Goal: Task Accomplishment & Management: Manage account settings

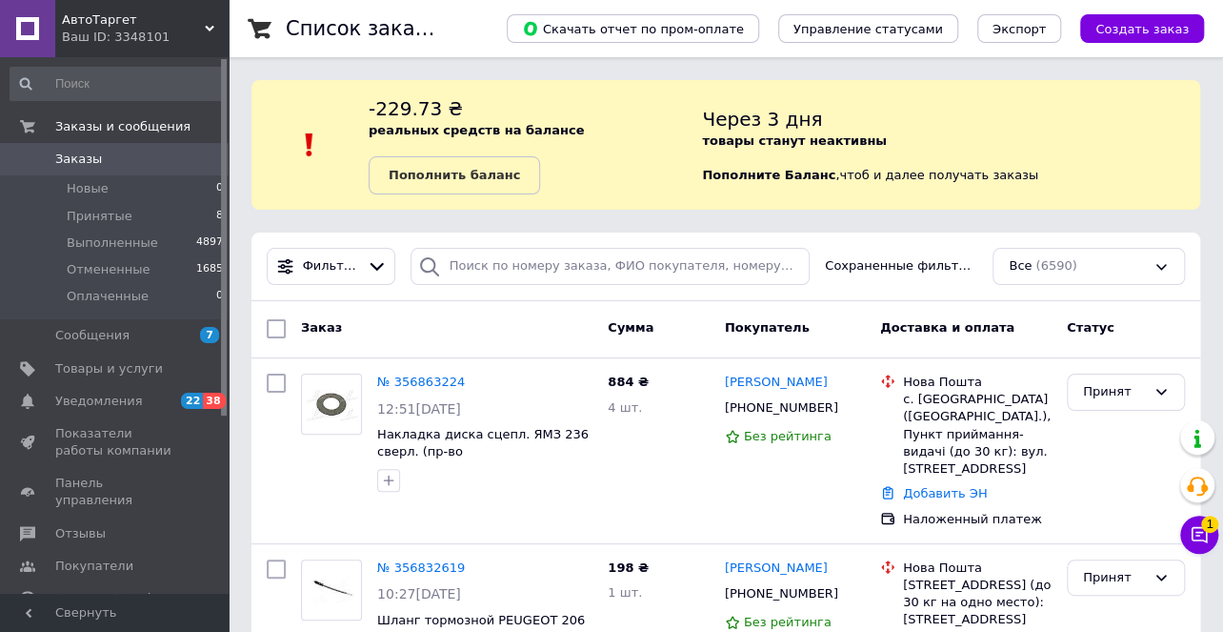
click at [101, 164] on span "Заказы" at bounding box center [115, 159] width 121 height 17
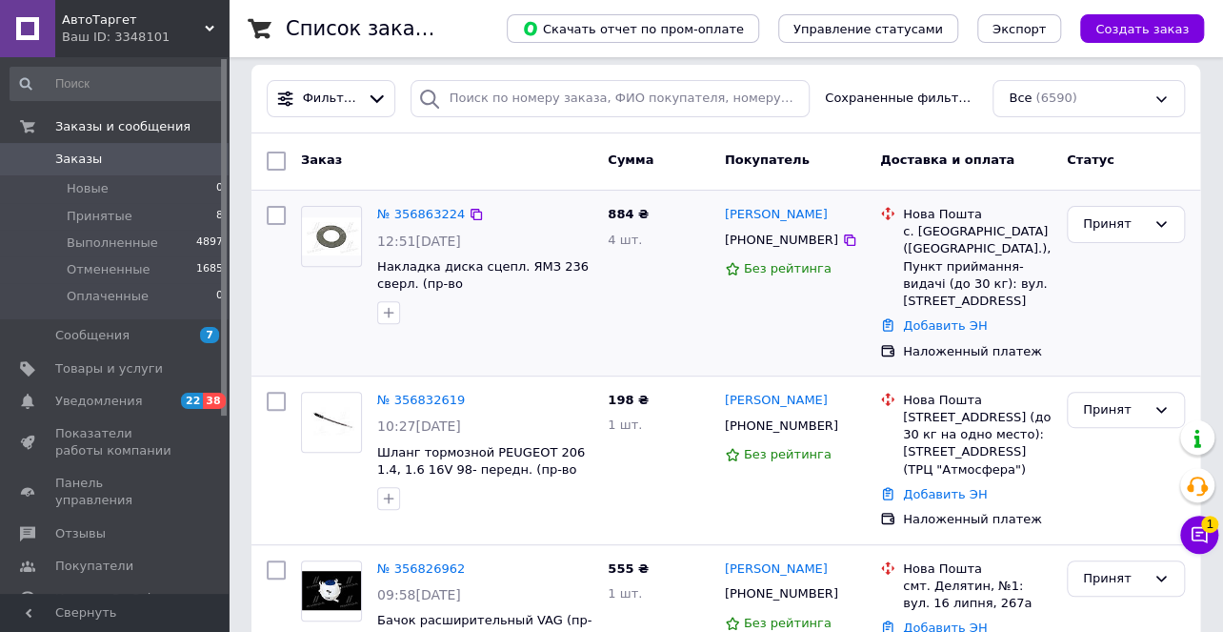
scroll to position [172, 0]
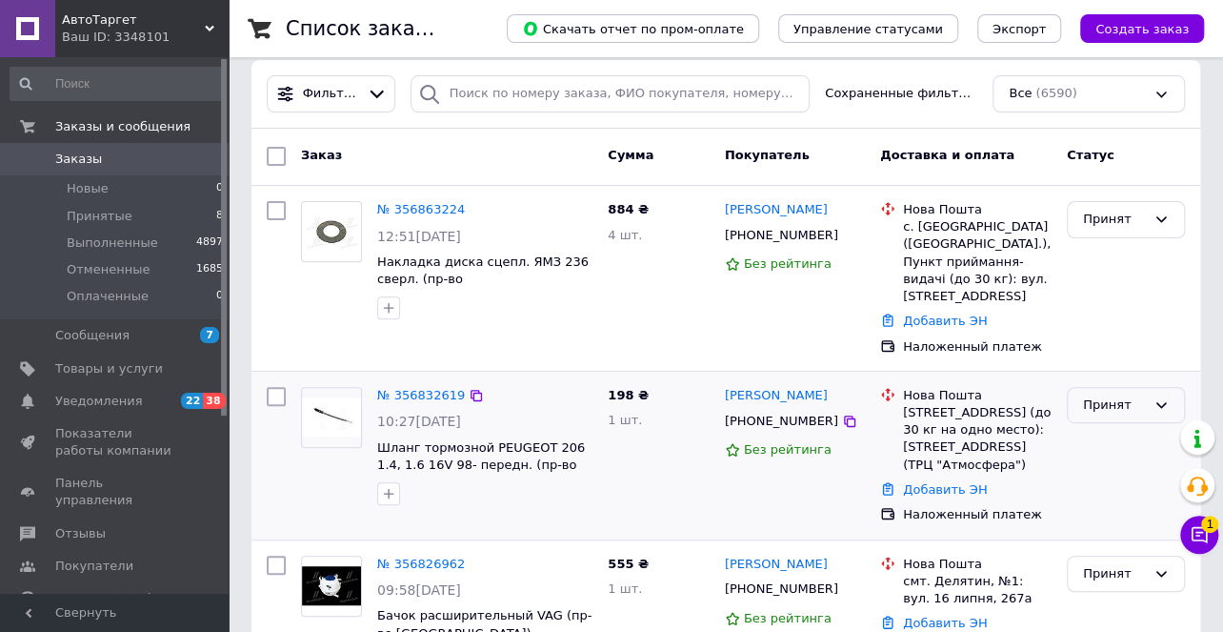
click at [1107, 395] on div "Принят" at bounding box center [1114, 405] width 63 height 20
click at [1116, 430] on li "Выполнен" at bounding box center [1126, 444] width 116 height 35
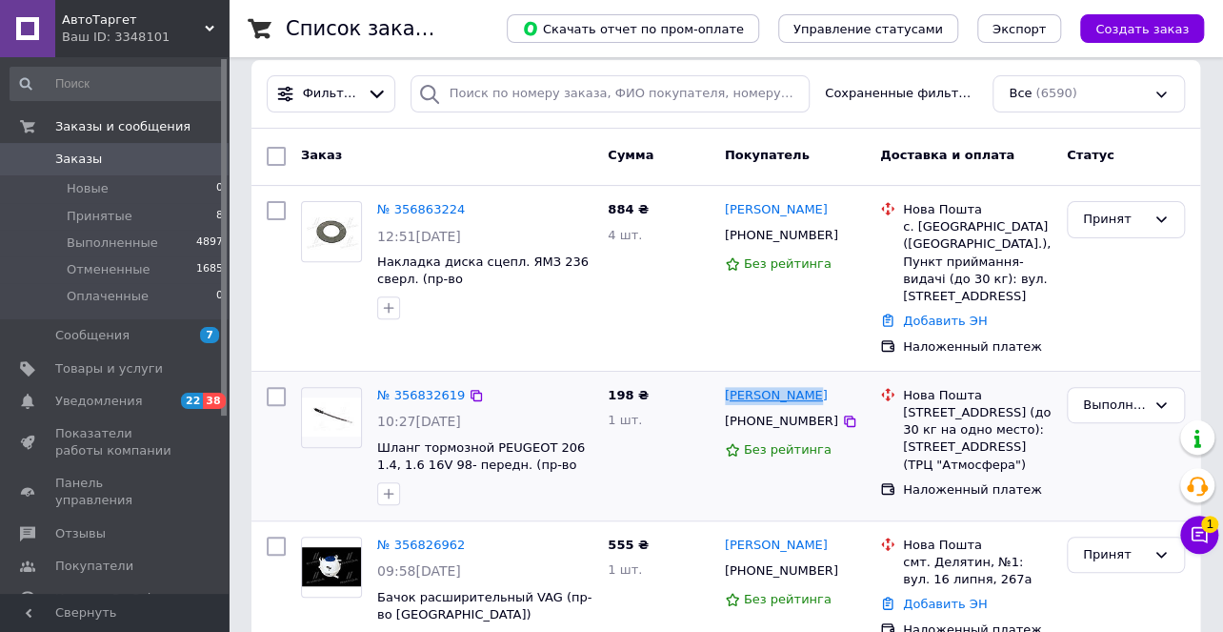
drag, startPoint x: 815, startPoint y: 380, endPoint x: 726, endPoint y: 382, distance: 88.6
click at [726, 385] on div "[PERSON_NAME]" at bounding box center [795, 396] width 144 height 22
copy link "[PERSON_NAME]"
click at [844, 415] on icon at bounding box center [849, 420] width 11 height 11
click at [842, 414] on icon at bounding box center [849, 421] width 15 height 15
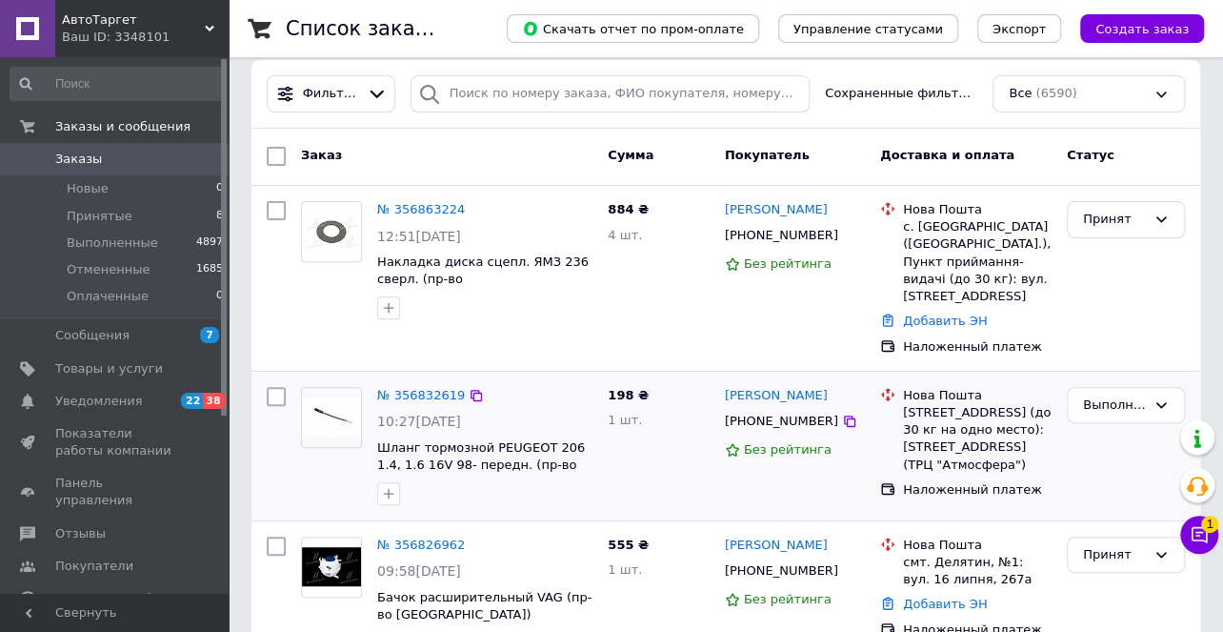
click at [306, 473] on div at bounding box center [331, 445] width 76 height 133
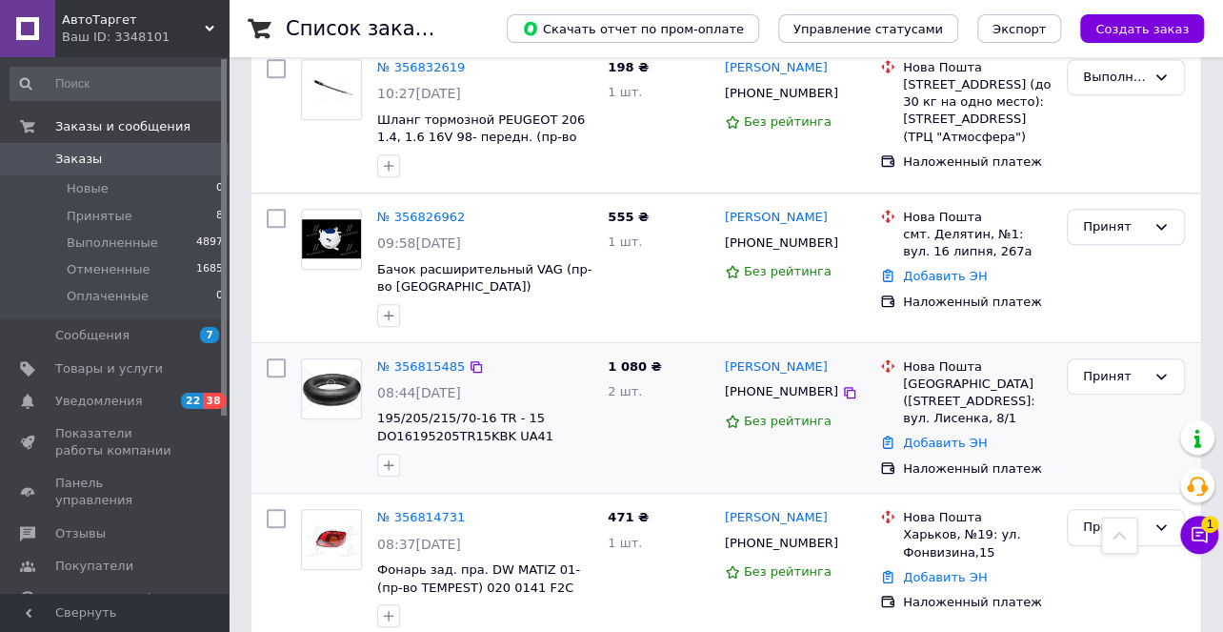
scroll to position [519, 0]
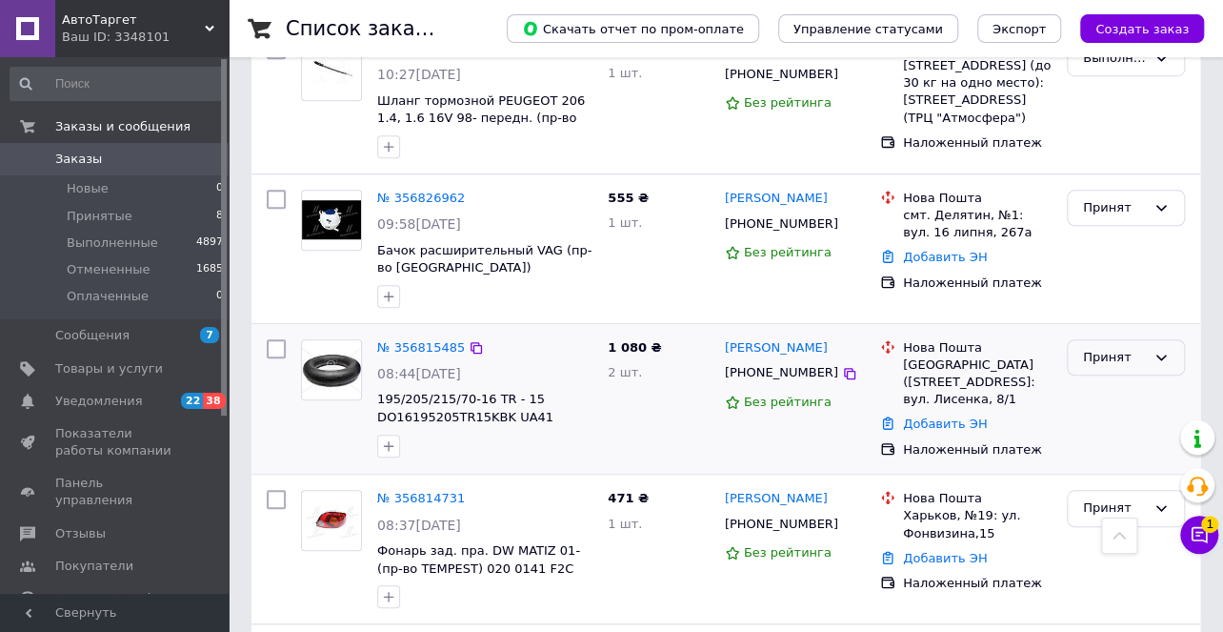
click at [1112, 348] on div "Принят" at bounding box center [1114, 358] width 63 height 20
click at [1105, 379] on li "Выполнен" at bounding box center [1126, 396] width 116 height 35
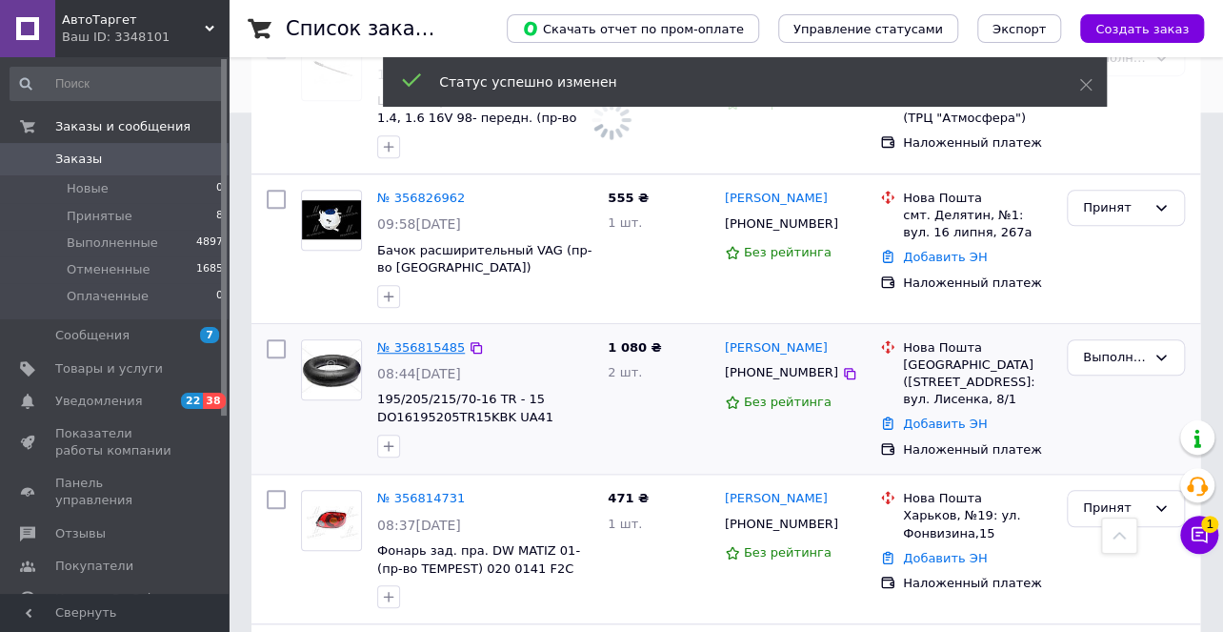
click at [414, 340] on link "№ 356815485" at bounding box center [421, 347] width 88 height 14
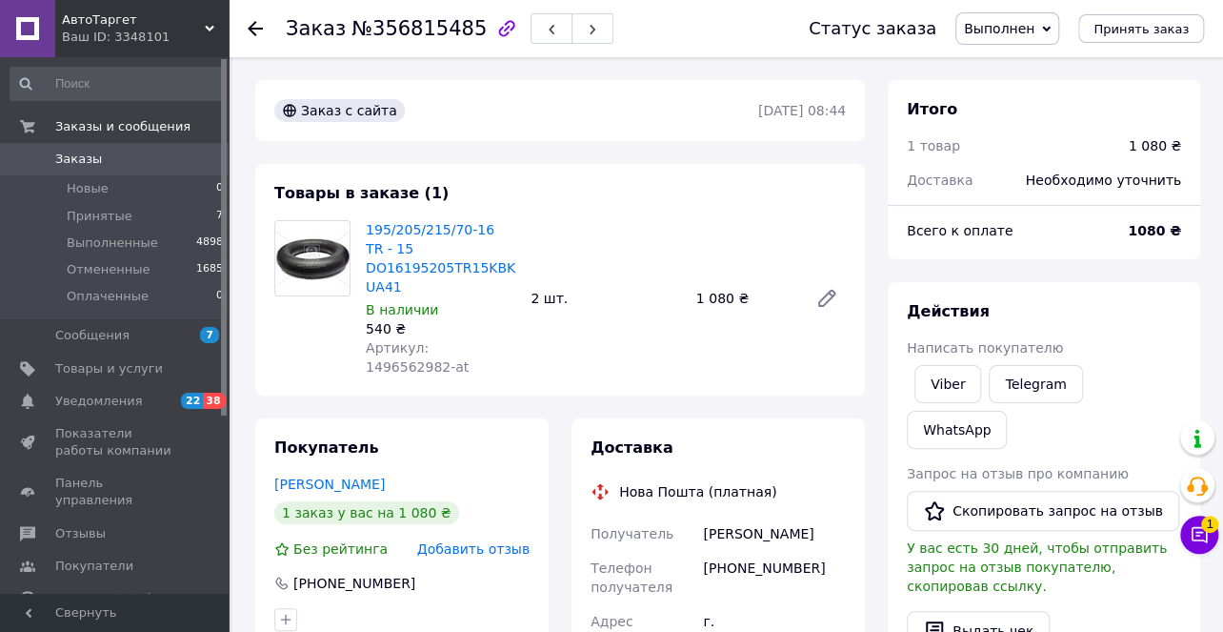
click at [253, 29] on icon at bounding box center [255, 28] width 15 height 15
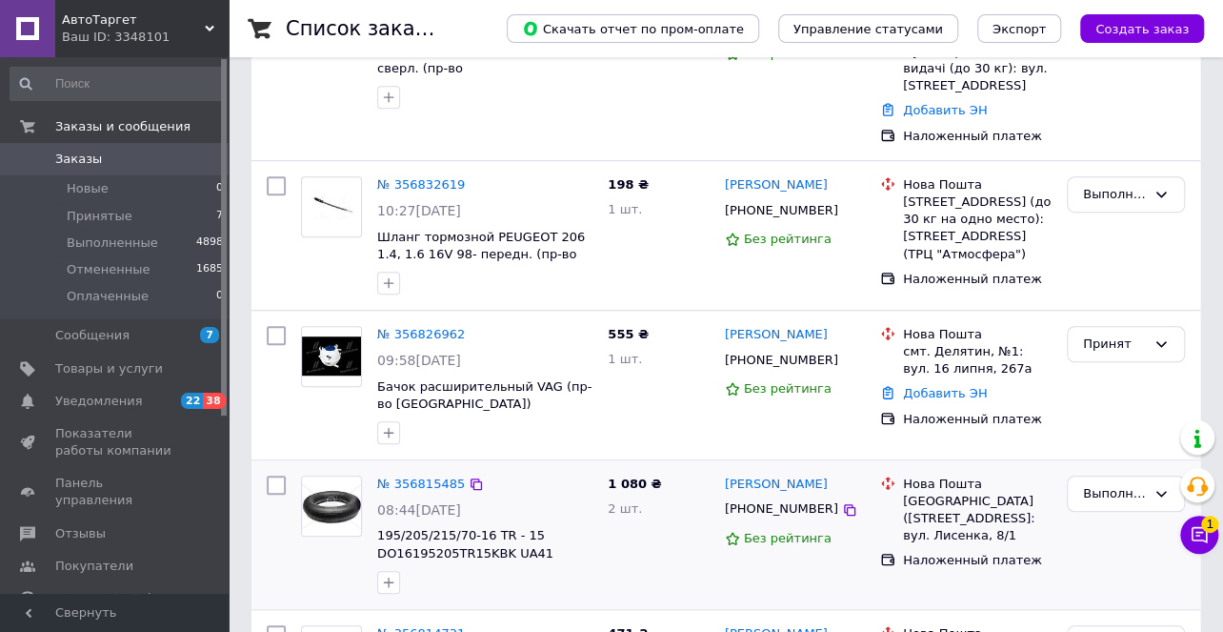
scroll to position [433, 0]
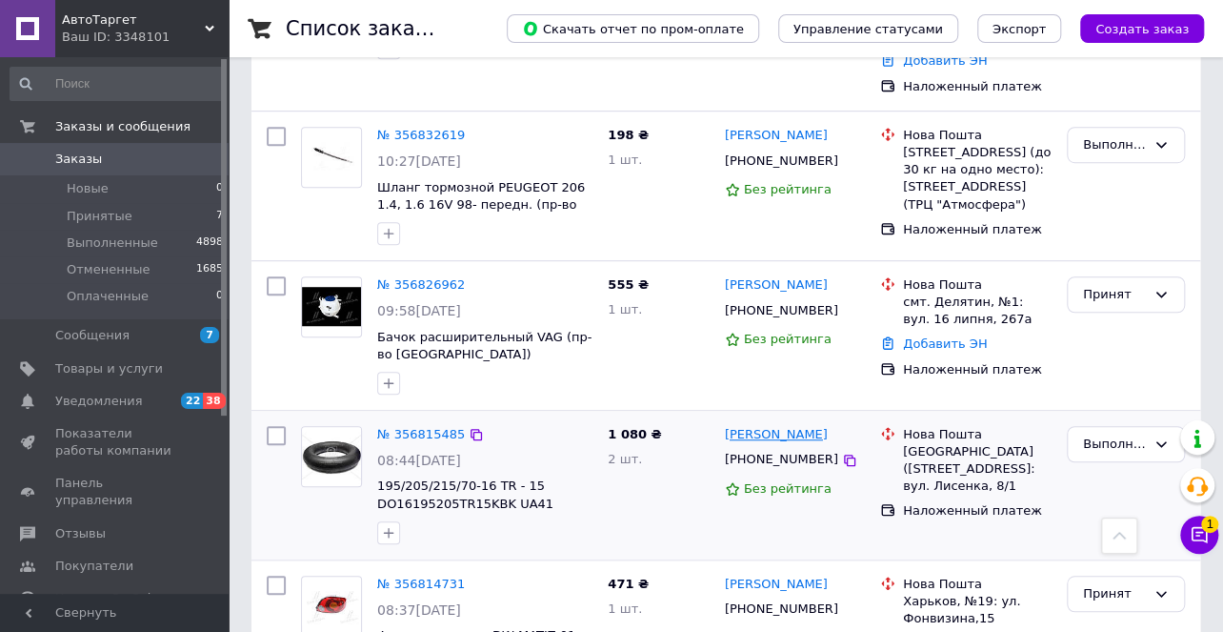
drag, startPoint x: 812, startPoint y: 414, endPoint x: 724, endPoint y: 414, distance: 87.7
click at [724, 424] on div "[PERSON_NAME]" at bounding box center [795, 435] width 144 height 22
copy link "[PERSON_NAME]"
click at [844, 454] on icon at bounding box center [849, 459] width 11 height 11
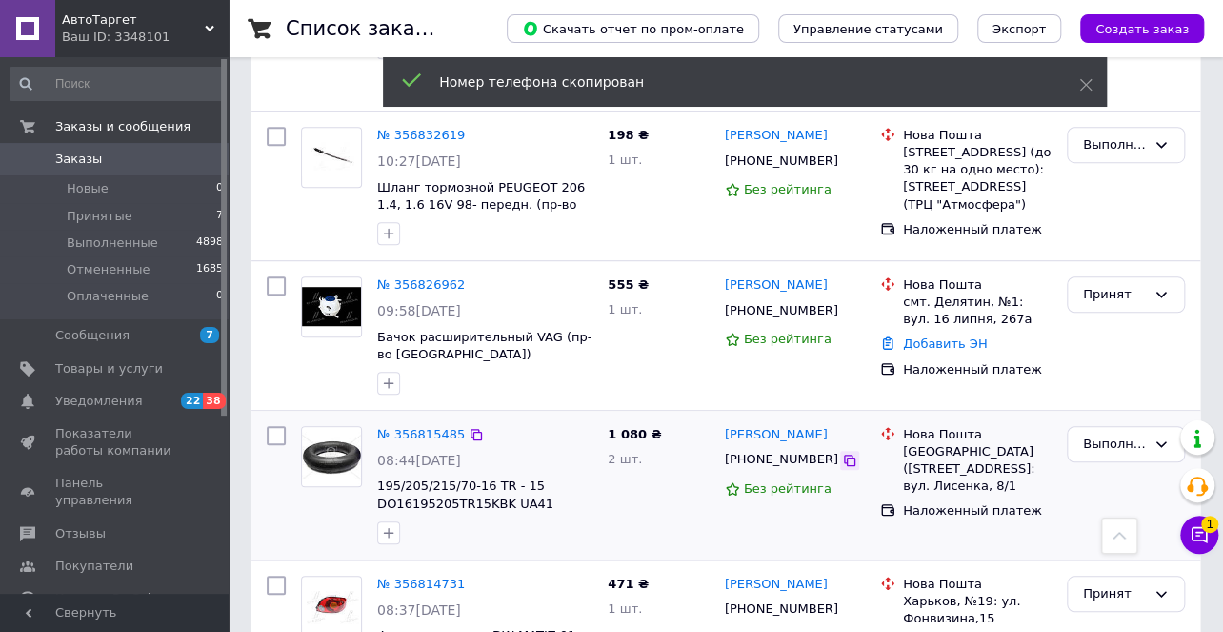
click at [842, 453] on icon at bounding box center [849, 460] width 15 height 15
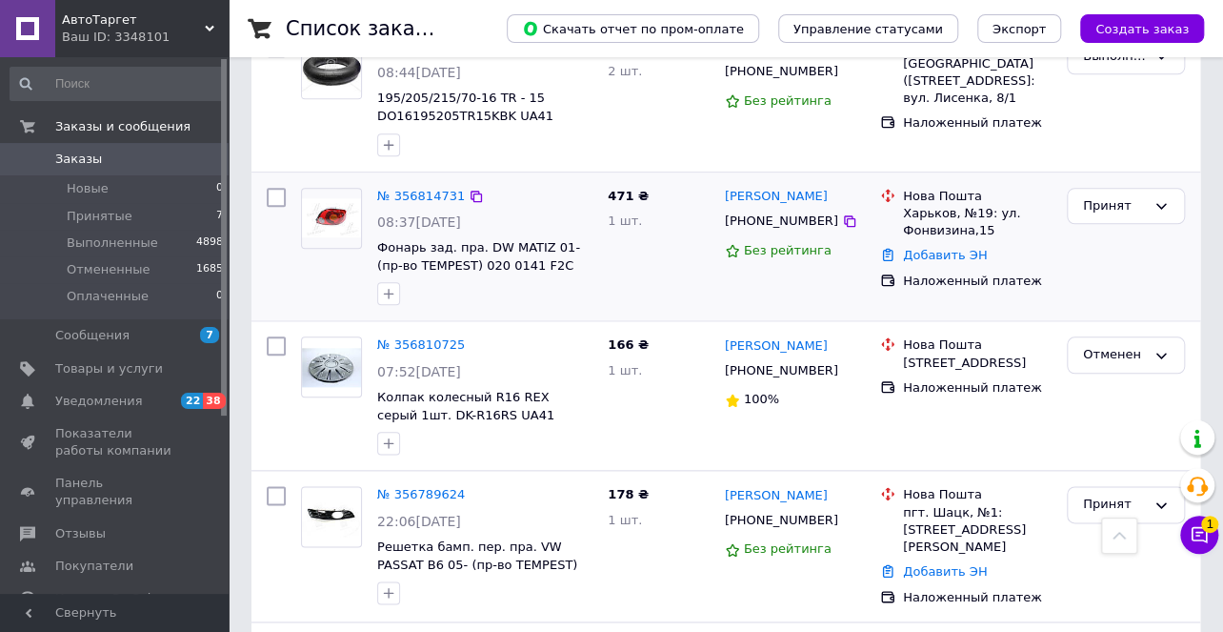
scroll to position [953, 0]
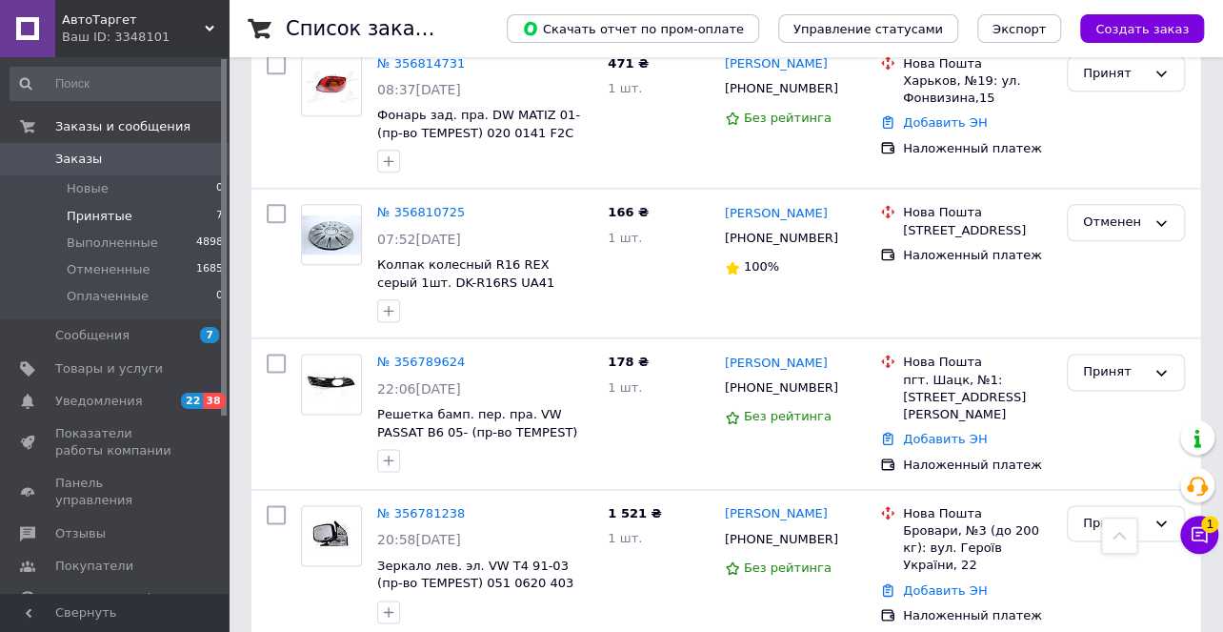
click at [89, 220] on span "Принятые" at bounding box center [100, 216] width 66 height 17
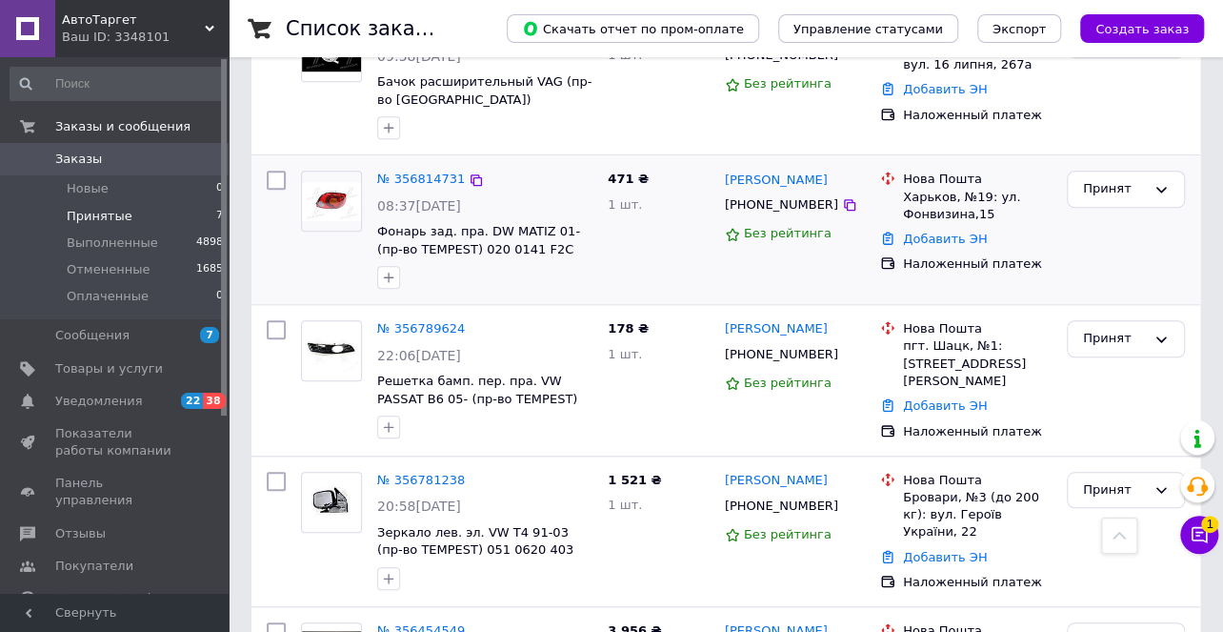
scroll to position [728, 0]
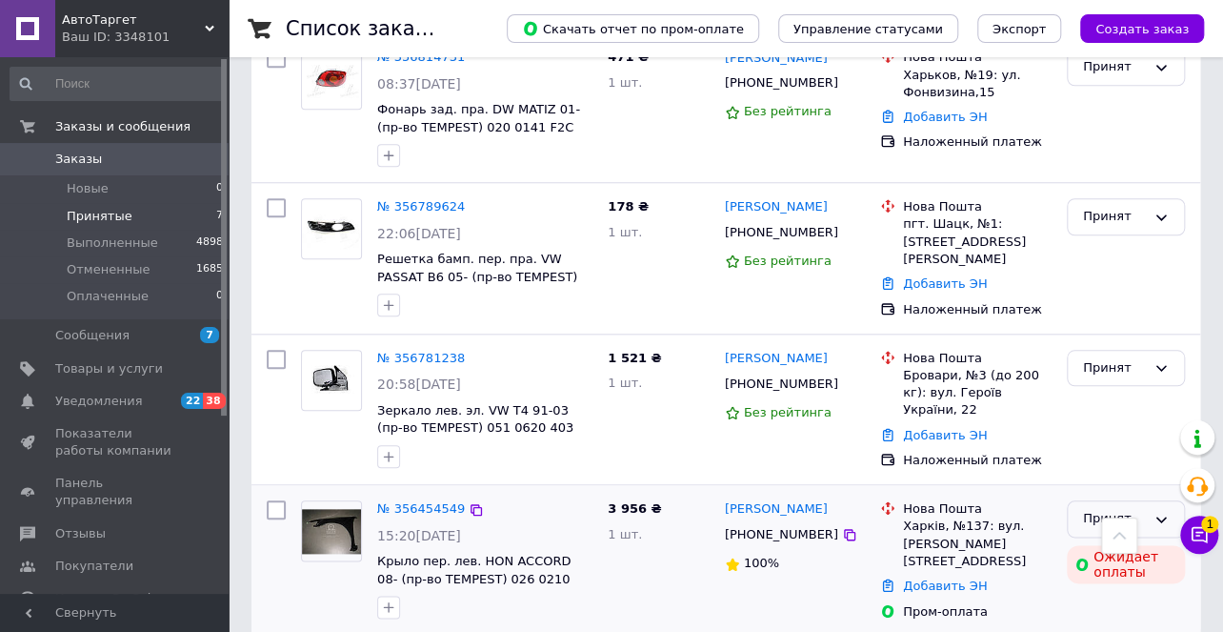
click at [1117, 509] on div "Принят" at bounding box center [1114, 519] width 63 height 20
click at [1088, 541] on li "Выполнен" at bounding box center [1126, 558] width 116 height 35
